Goal: Task Accomplishment & Management: Manage account settings

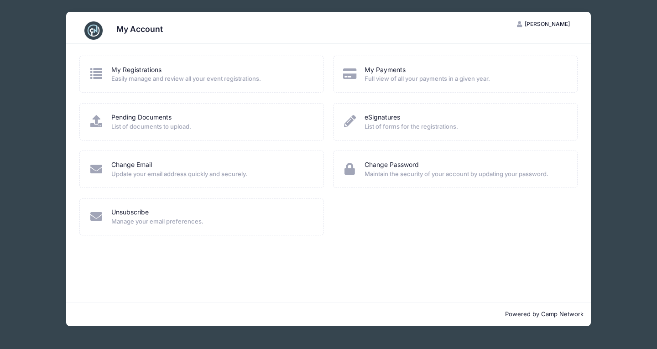
click at [378, 254] on div "My Registrations Easily manage and review all your event registrations. My Paym…" at bounding box center [328, 173] width 525 height 258
click at [128, 72] on link "My Registrations" at bounding box center [136, 70] width 50 height 10
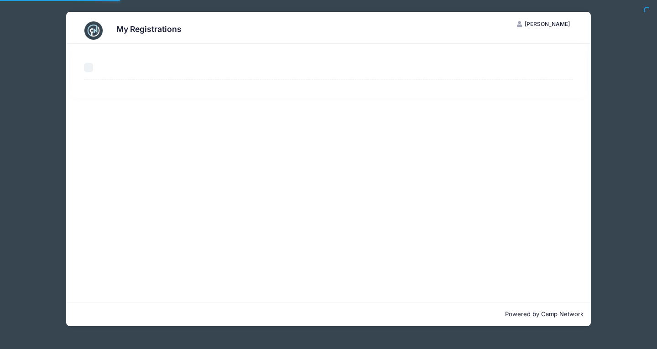
select select "50"
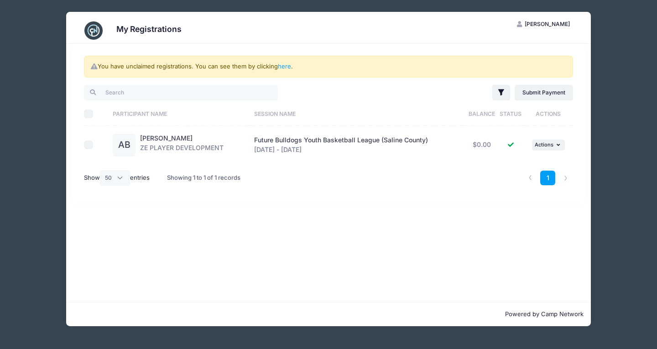
click at [313, 141] on span "Future Bulldogs Youth Basketball League (Saline County)" at bounding box center [341, 140] width 174 height 8
click at [126, 174] on select "All 10 25 50" at bounding box center [115, 178] width 30 height 16
click at [101, 170] on select "All 10 25 50" at bounding box center [115, 178] width 30 height 16
click at [88, 146] on input "checkbox" at bounding box center [88, 145] width 9 height 9
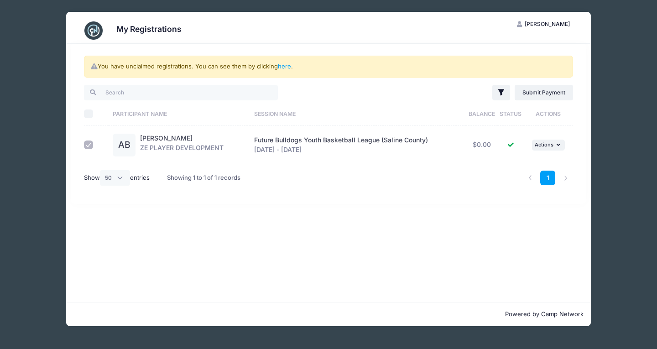
checkbox input "false"
click at [553, 10] on div "My Registrations MH Maggie Householder My Account Logout You have unclaimed reg…" at bounding box center [329, 169] width 630 height 338
click at [657, 56] on div "My Registrations MH Maggie Householder My Account Logout You have unclaimed reg…" at bounding box center [328, 174] width 657 height 349
click at [152, 27] on h3 "My Registrations" at bounding box center [148, 29] width 65 height 10
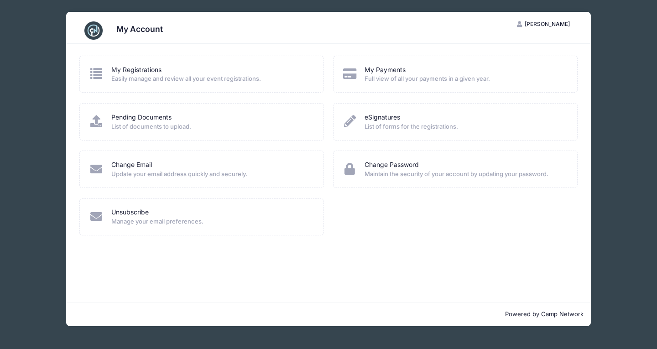
click at [377, 125] on span "List of forms for the registrations." at bounding box center [465, 126] width 201 height 9
click at [128, 114] on link "Pending Documents" at bounding box center [141, 118] width 60 height 10
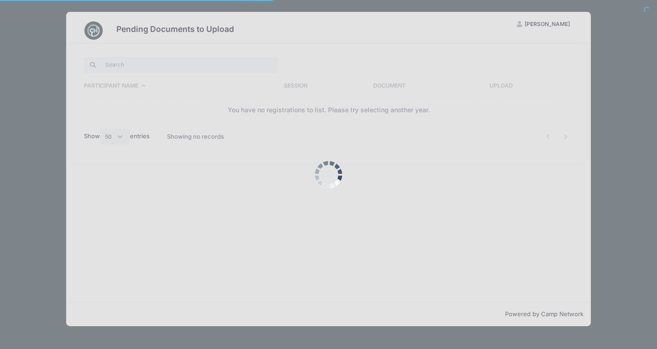
select select "50"
